Goal: Task Accomplishment & Management: Use online tool/utility

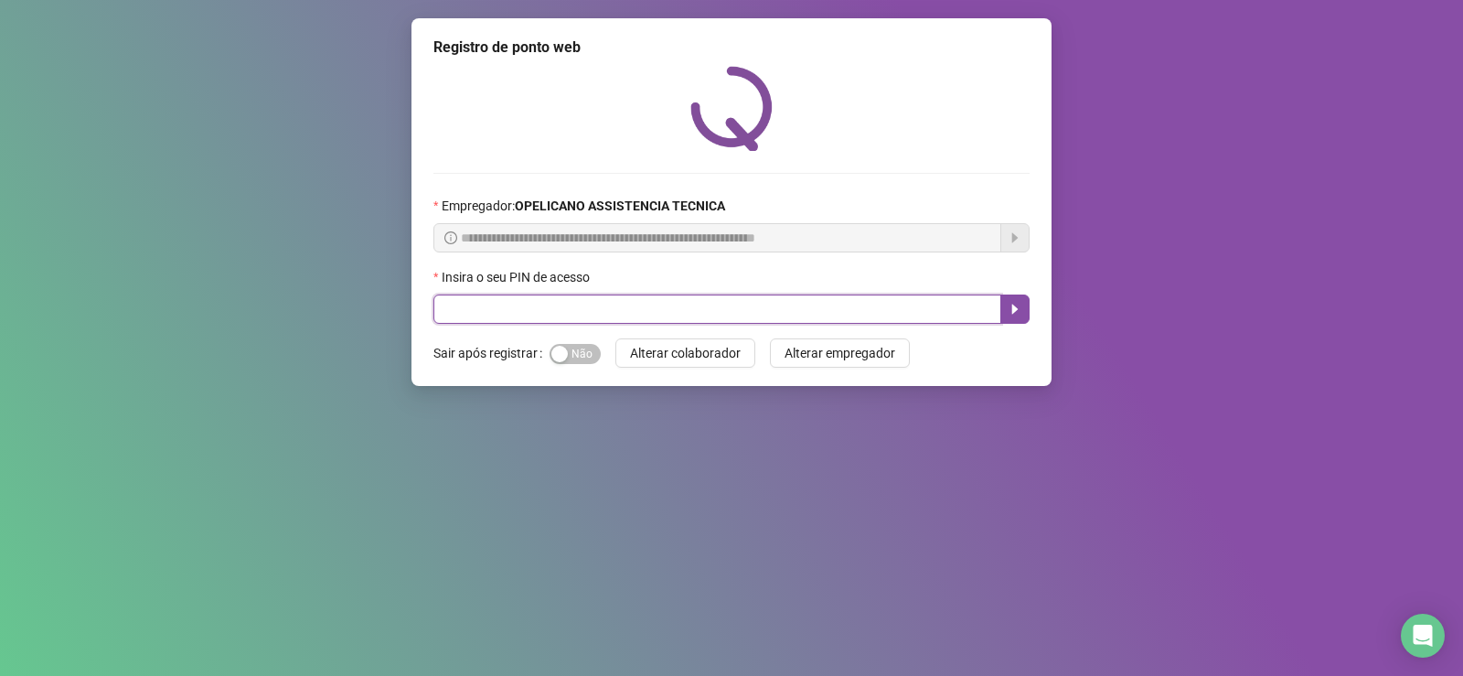
click at [676, 316] on input "text" at bounding box center [718, 309] width 568 height 29
type input "*****"
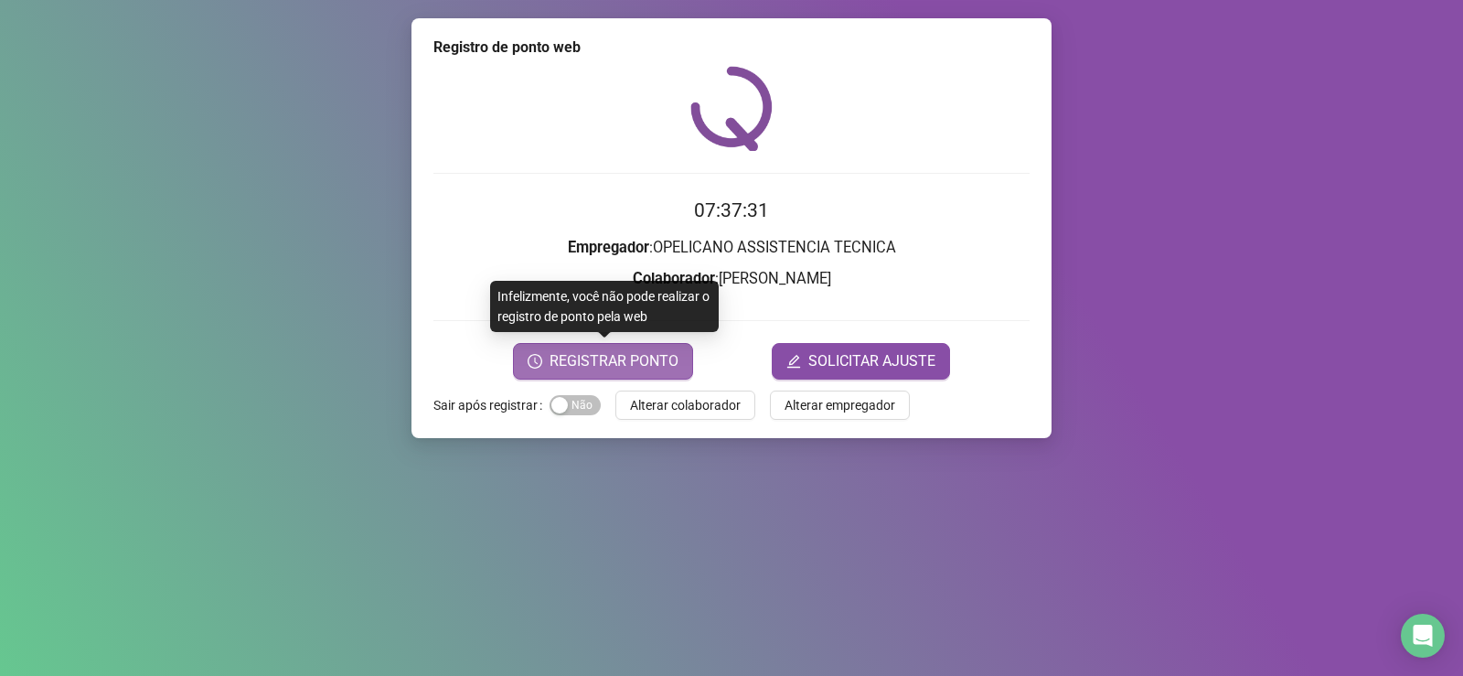
click at [667, 358] on span "REGISTRAR PONTO" at bounding box center [614, 361] width 129 height 22
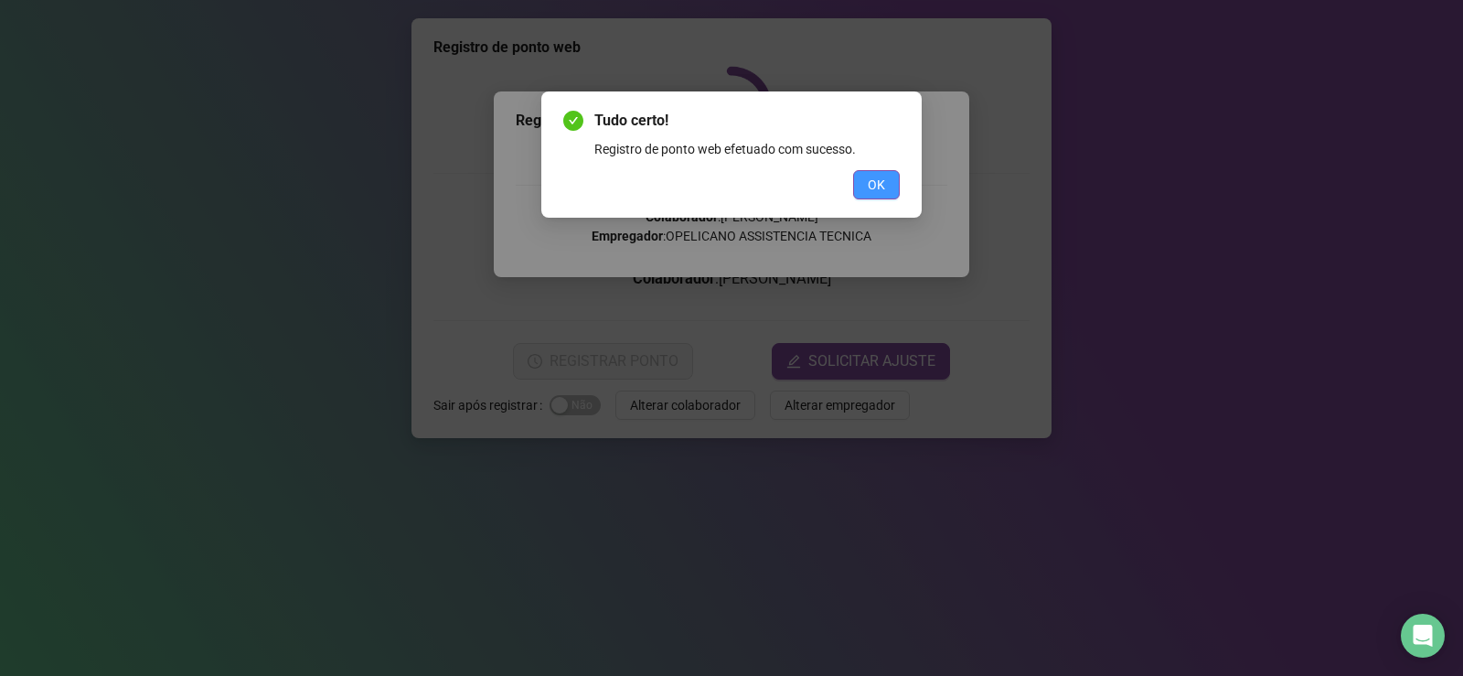
click at [863, 177] on button "OK" at bounding box center [876, 184] width 47 height 29
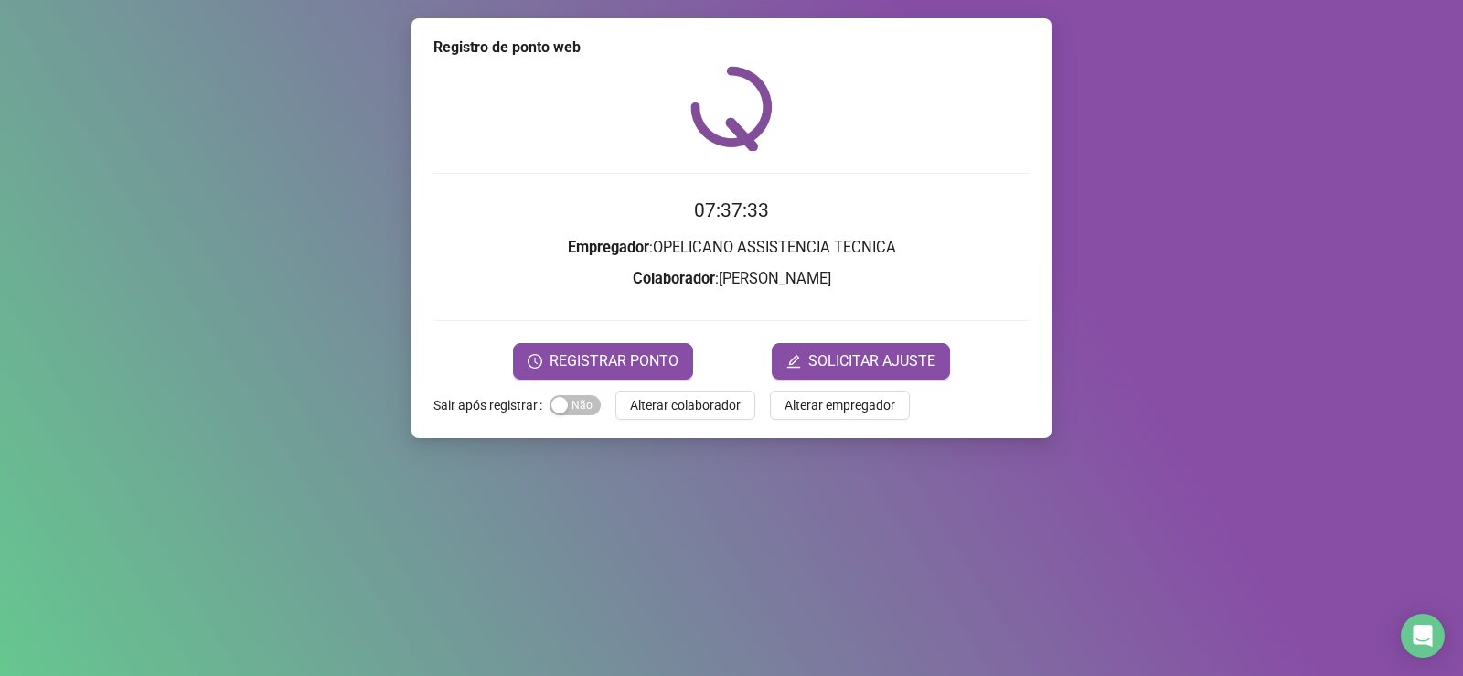
drag, startPoint x: 719, startPoint y: 313, endPoint x: 622, endPoint y: 327, distance: 98.1
click at [637, 330] on form "07:37:33 Empregador : OPELICANO ASSISTENCIA TECNICA Colaborador : [PERSON_NAME]…" at bounding box center [732, 287] width 596 height 183
click at [627, 453] on div "Registro de ponto web 07:37:34 Empregador : OPELICANO ASSISTENCIA TECNICA Colab…" at bounding box center [731, 338] width 1463 height 676
click at [676, 400] on span "Alterar colaborador" at bounding box center [685, 405] width 111 height 20
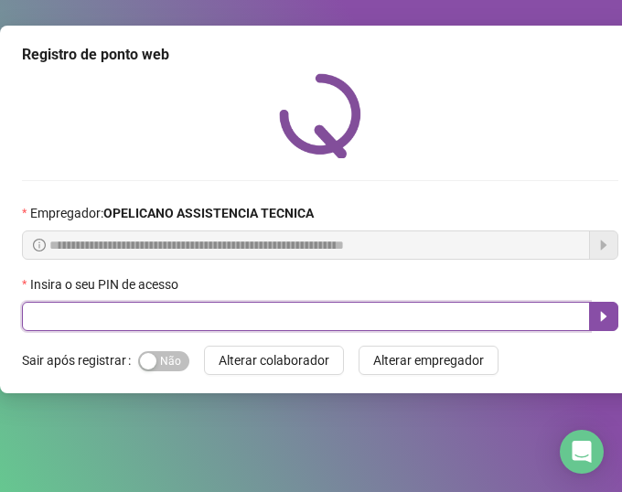
click at [166, 308] on input "text" at bounding box center [306, 316] width 568 height 29
type input "*****"
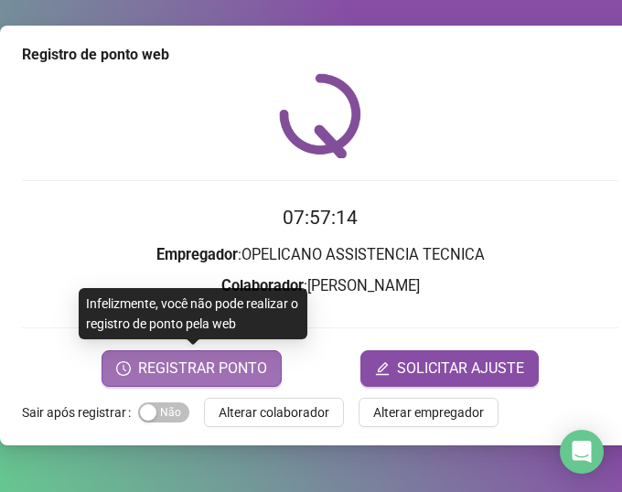
click at [243, 366] on span "REGISTRAR PONTO" at bounding box center [202, 369] width 129 height 22
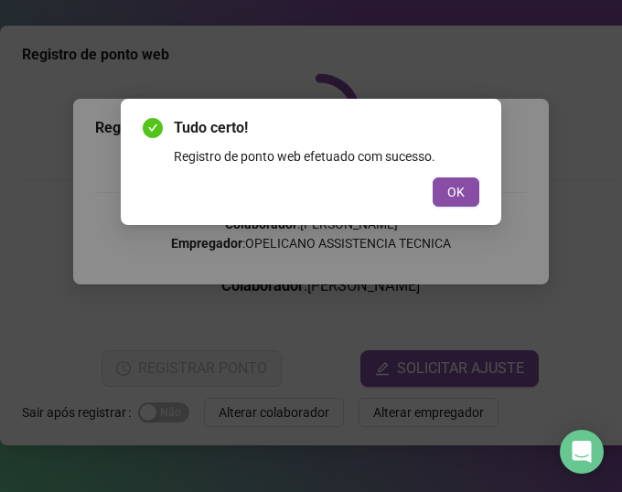
drag, startPoint x: 458, startPoint y: 185, endPoint x: 462, endPoint y: 165, distance: 20.5
click at [457, 181] on button "OK" at bounding box center [456, 191] width 47 height 29
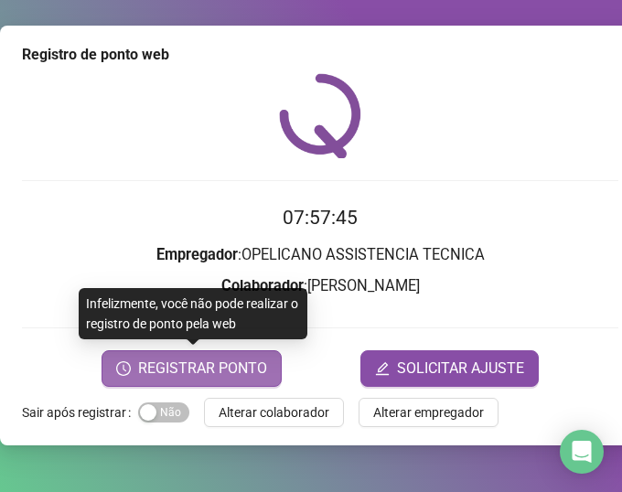
click at [240, 367] on span "REGISTRAR PONTO" at bounding box center [202, 369] width 129 height 22
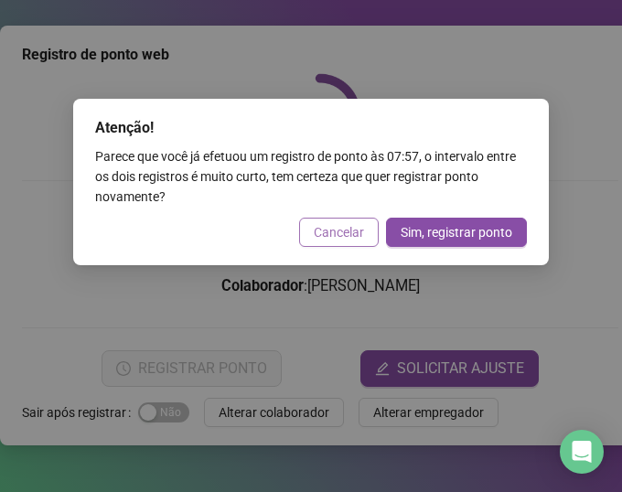
click at [346, 232] on span "Cancelar" at bounding box center [339, 232] width 50 height 20
